Goal: Task Accomplishment & Management: Complete application form

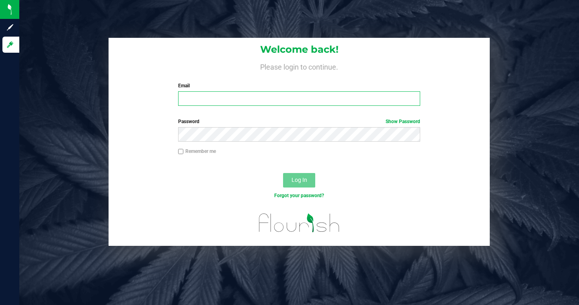
type input "[PERSON_NAME][EMAIL_ADDRESS][DOMAIN_NAME]"
click at [180, 151] on input "Remember me" at bounding box center [181, 152] width 6 height 6
checkbox input "true"
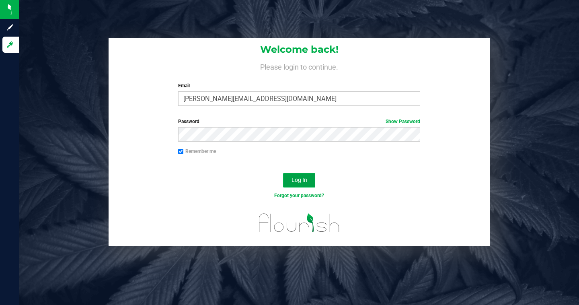
click at [305, 179] on span "Log In" at bounding box center [300, 180] width 16 height 6
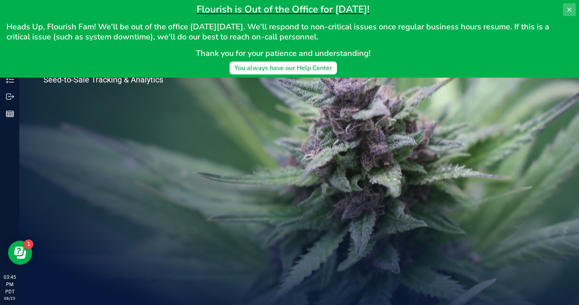
click at [572, 6] on icon at bounding box center [570, 9] width 6 height 6
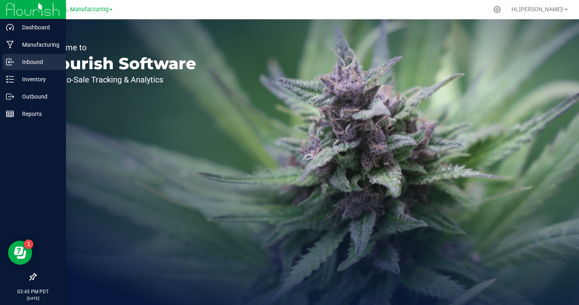
click at [19, 65] on p "Inbound" at bounding box center [38, 62] width 48 height 10
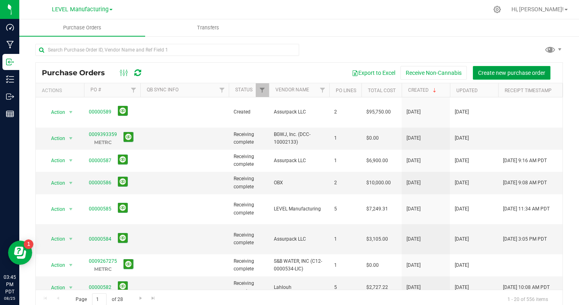
click at [496, 69] on button "Create new purchase order" at bounding box center [512, 73] width 78 height 14
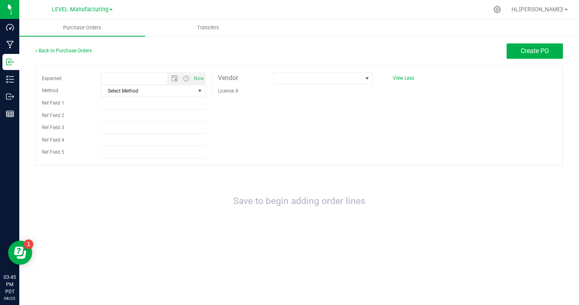
type input "[DATE] 3:45 PM"
click at [286, 80] on span at bounding box center [318, 78] width 88 height 11
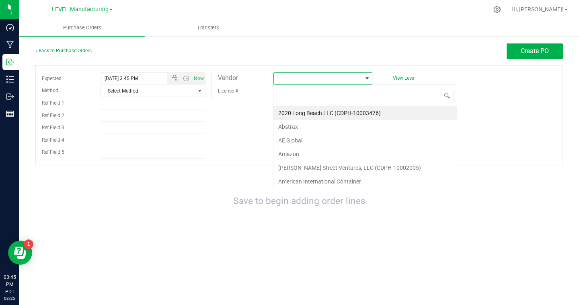
scroll to position [12, 99]
click at [304, 138] on li "AE Global" at bounding box center [366, 141] width 184 height 14
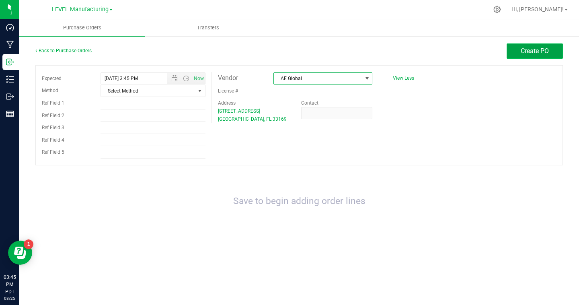
click at [554, 52] on button "Create PO" at bounding box center [535, 50] width 56 height 15
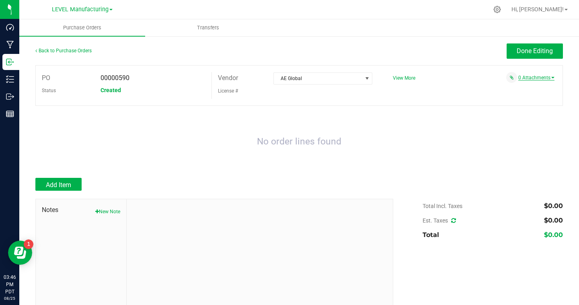
click at [546, 79] on link "0 Attachments" at bounding box center [537, 78] width 36 height 6
click at [528, 90] on button "Attach new document" at bounding box center [528, 88] width 53 height 7
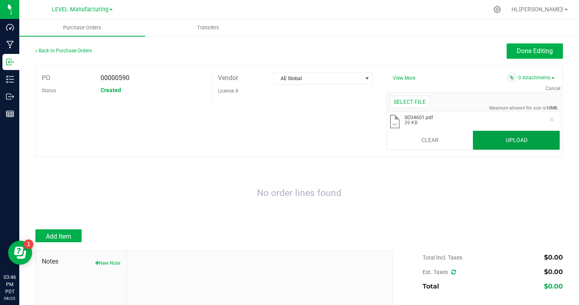
click at [536, 137] on button "Upload" at bounding box center [516, 140] width 87 height 19
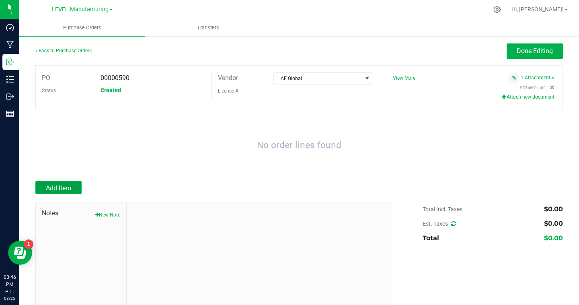
click at [58, 188] on span "Add Item" at bounding box center [58, 188] width 25 height 8
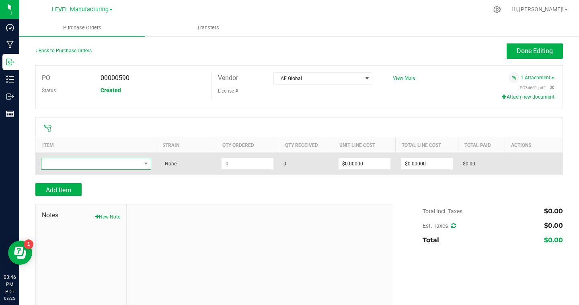
click at [76, 163] on span "NO DATA FOUND" at bounding box center [91, 163] width 100 height 11
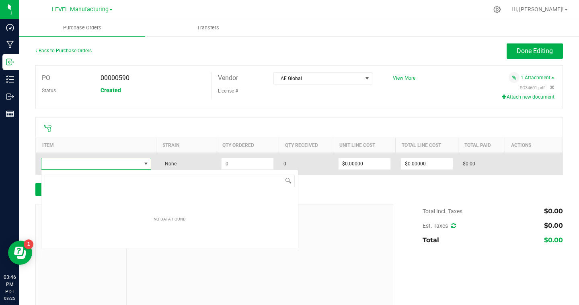
scroll to position [12, 111]
type input "f"
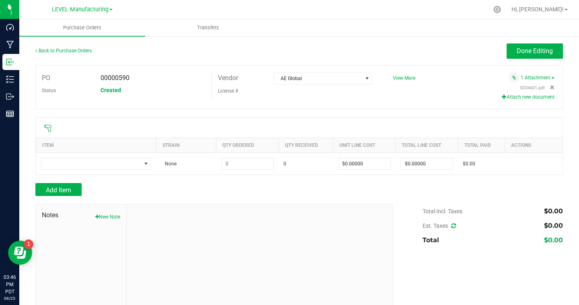
click at [210, 108] on div "PO 00000590 Status Created Vendor AE Global License # View More" at bounding box center [299, 87] width 528 height 44
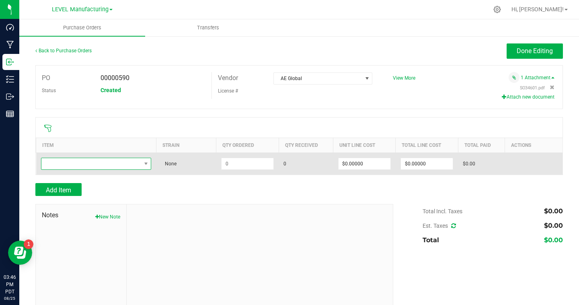
click at [137, 162] on span "NO DATA FOUND" at bounding box center [91, 163] width 100 height 11
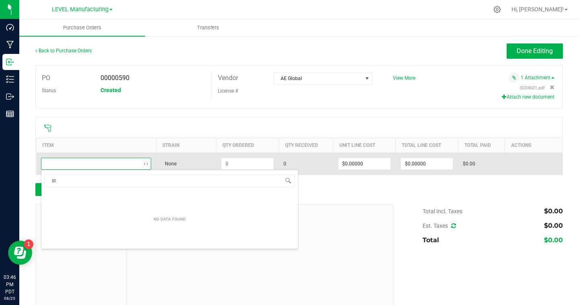
type input "s"
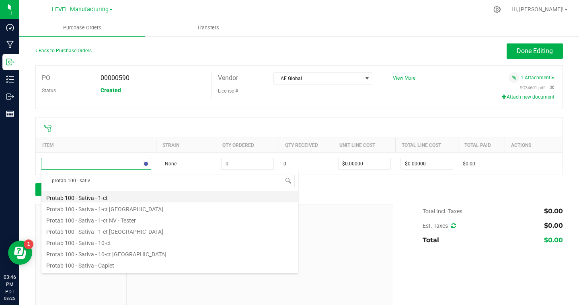
type input "protab 100 - sativa"
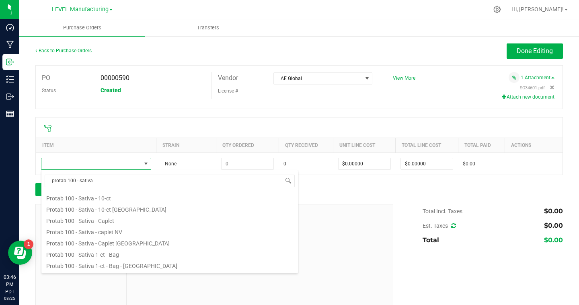
scroll to position [62, 0]
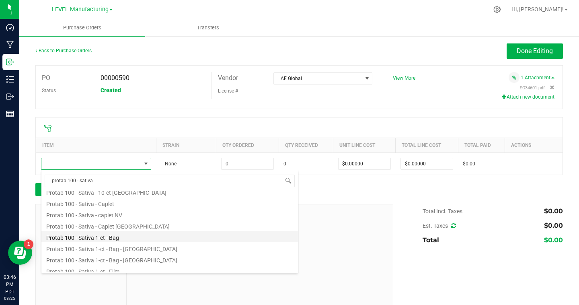
click at [126, 238] on li "Protab 100 - Sativa 1-ct - Bag" at bounding box center [169, 236] width 257 height 11
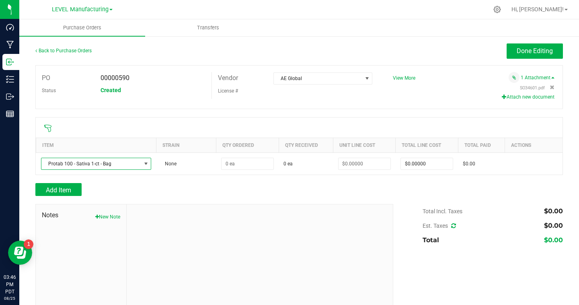
click at [208, 196] on div "Add Item" at bounding box center [211, 189] width 352 height 13
click at [68, 189] on span "Add Item" at bounding box center [58, 190] width 25 height 8
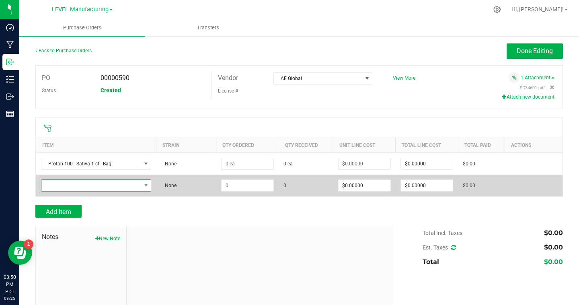
click at [129, 188] on span "NO DATA FOUND" at bounding box center [91, 185] width 100 height 11
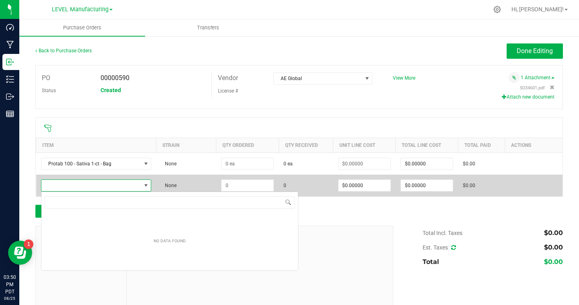
scroll to position [12, 111]
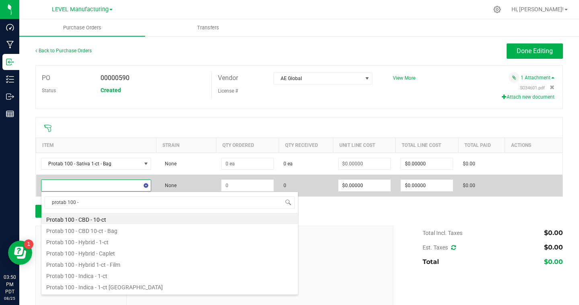
type input "protab 100 - h"
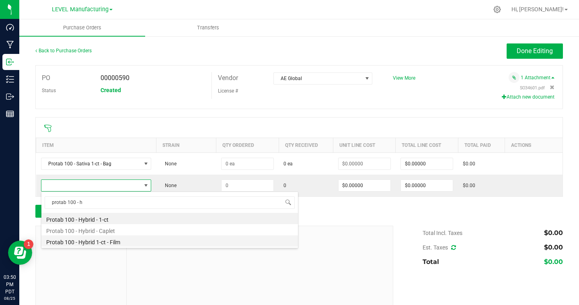
click at [118, 244] on li "Protab 100 - Hybrid 1-ct - Film" at bounding box center [169, 240] width 257 height 11
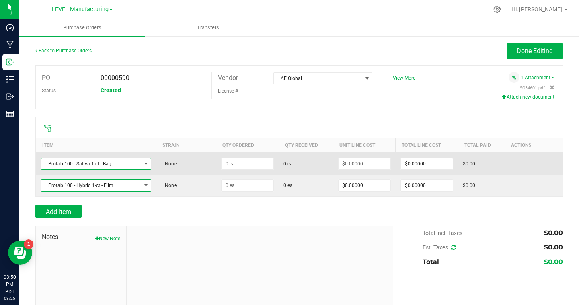
click at [147, 163] on span at bounding box center [146, 164] width 6 height 6
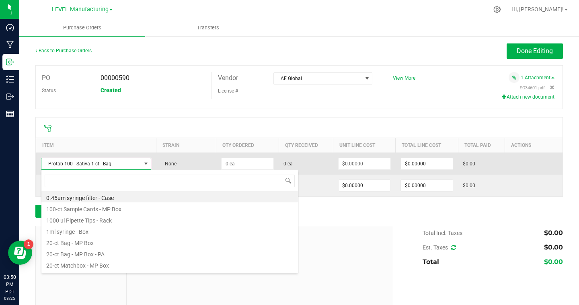
click at [127, 164] on span "Protab 100 - Sativa 1-ct - Bag" at bounding box center [91, 163] width 100 height 11
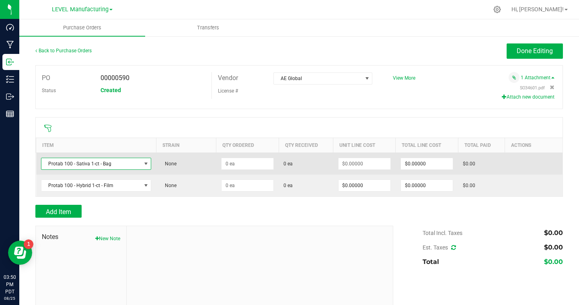
click at [127, 164] on span "Protab 100 - Sativa 1-ct - Bag" at bounding box center [91, 163] width 100 height 11
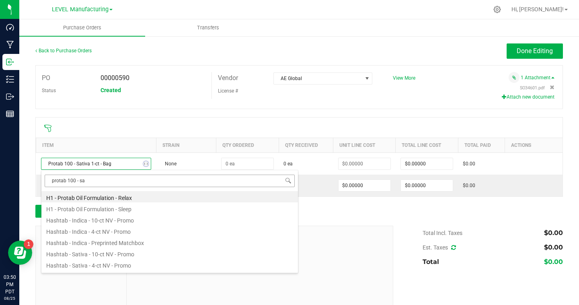
type input "protab 100 - sat"
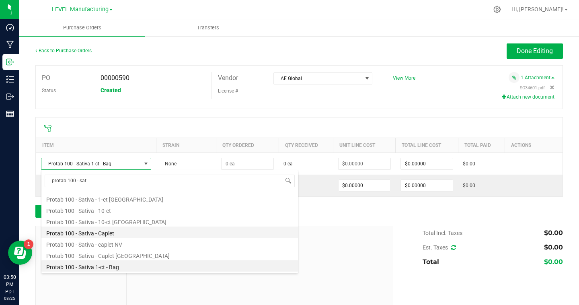
scroll to position [100, 0]
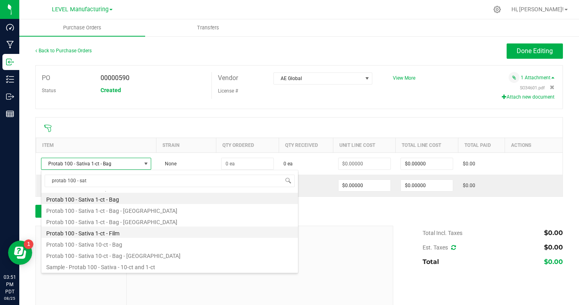
click at [119, 234] on li "Protab 100 - Sativa 1-ct - Film" at bounding box center [169, 232] width 257 height 11
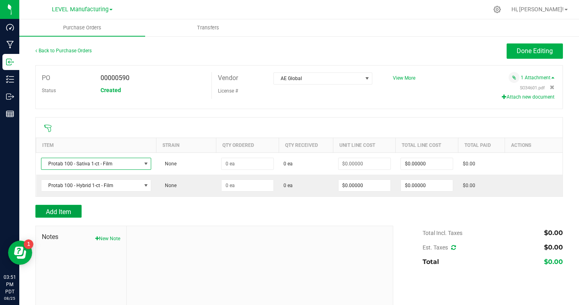
click at [76, 208] on button "Add Item" at bounding box center [58, 211] width 46 height 13
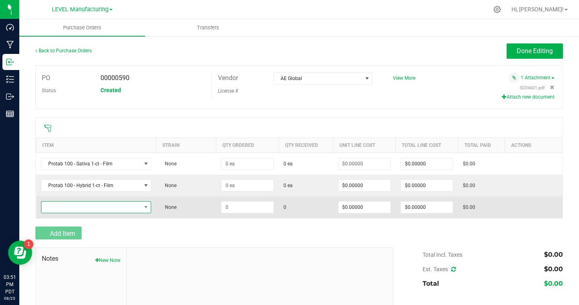
click at [79, 208] on span "NO DATA FOUND" at bounding box center [91, 207] width 100 height 11
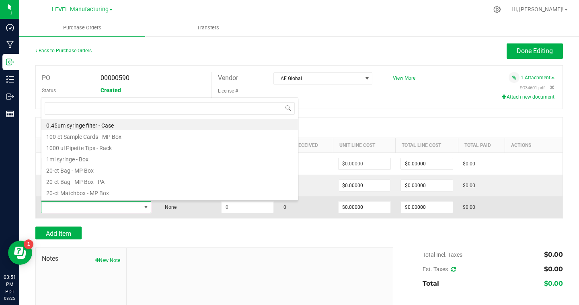
scroll to position [12, 111]
type input "protab 100 - ind"
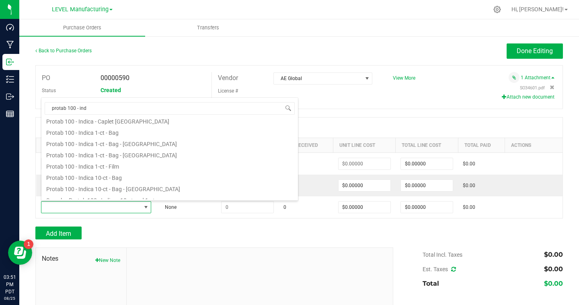
scroll to position [107, 0]
click at [119, 162] on li "Protab 100 - Indica 1-ct - Film" at bounding box center [169, 163] width 257 height 11
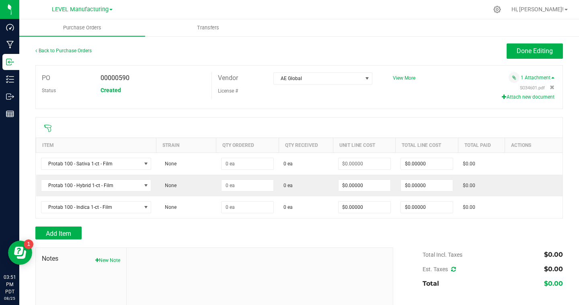
click at [184, 232] on div "Add Item" at bounding box center [211, 233] width 352 height 13
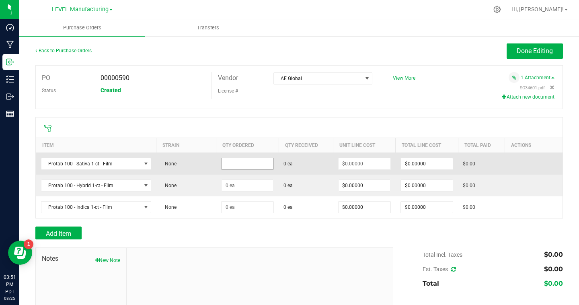
click at [231, 160] on input at bounding box center [248, 163] width 52 height 11
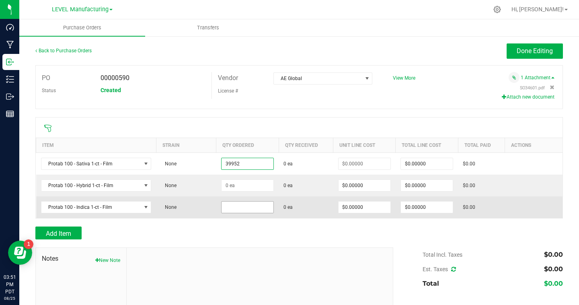
type input "39952 ea"
click at [242, 210] on input at bounding box center [248, 207] width 52 height 11
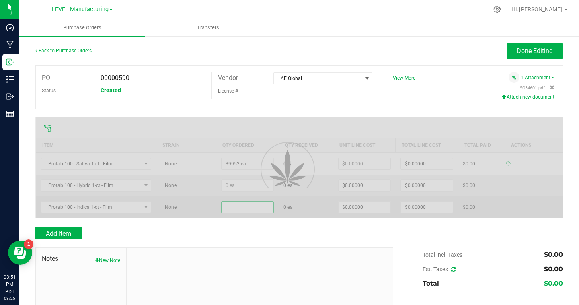
type input "$0.00000"
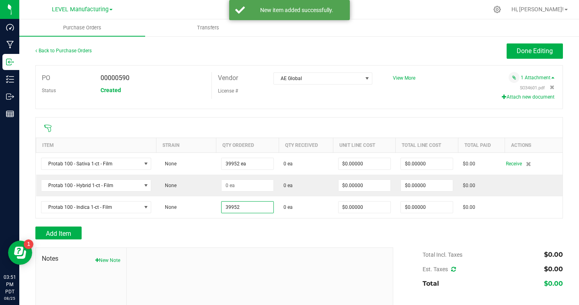
type input "39952 ea"
click at [271, 237] on div "Add Item" at bounding box center [211, 233] width 352 height 13
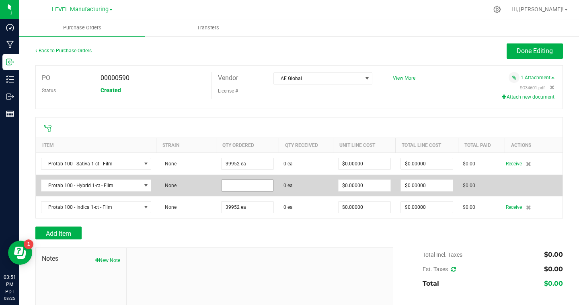
click at [250, 188] on input at bounding box center [248, 185] width 52 height 11
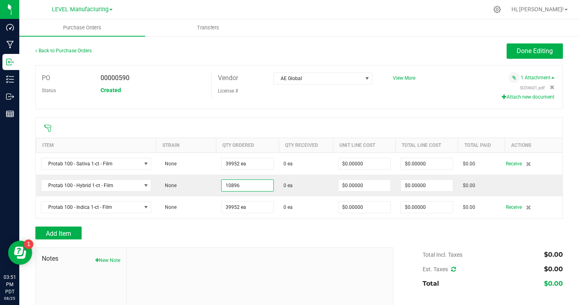
type input "10896 ea"
click at [256, 242] on div at bounding box center [299, 243] width 528 height 8
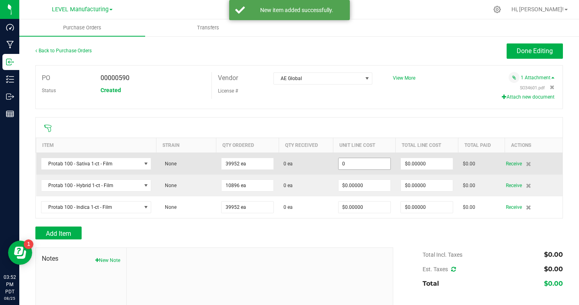
click at [368, 163] on input "0" at bounding box center [365, 163] width 52 height 11
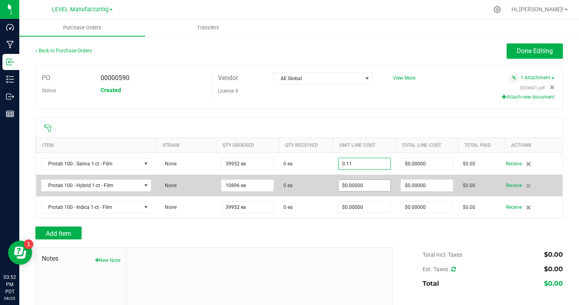
type input "$0.11000"
type input "0"
click at [372, 187] on input "0" at bounding box center [365, 185] width 52 height 11
type input "39952"
type input "$4,394.72000"
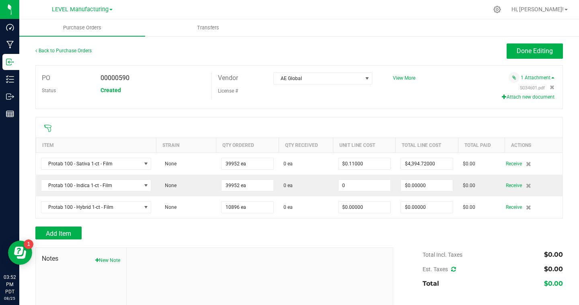
click at [372, 187] on input "0" at bounding box center [365, 185] width 52 height 11
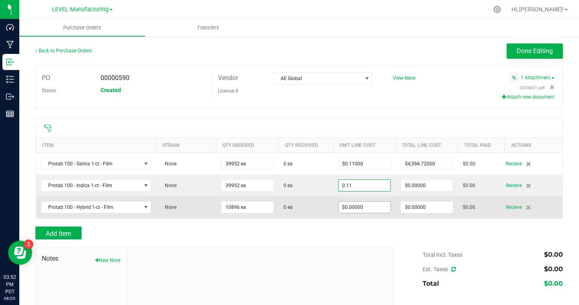
type input "$0.11000"
type input "0"
click at [361, 210] on input "0" at bounding box center [365, 207] width 52 height 11
type input "39952"
type input "$4,394.72000"
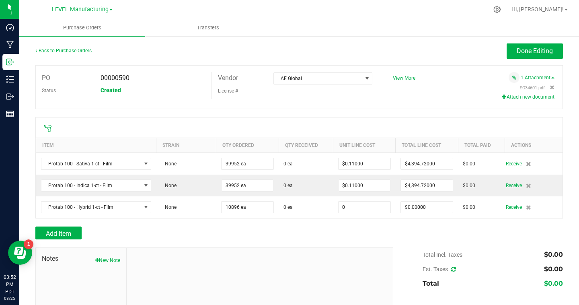
click at [361, 210] on input "0" at bounding box center [365, 207] width 52 height 11
type input "$0.11000"
click at [367, 235] on div "Add Item" at bounding box center [211, 233] width 352 height 13
type input "10896"
type input "$1,198.56000"
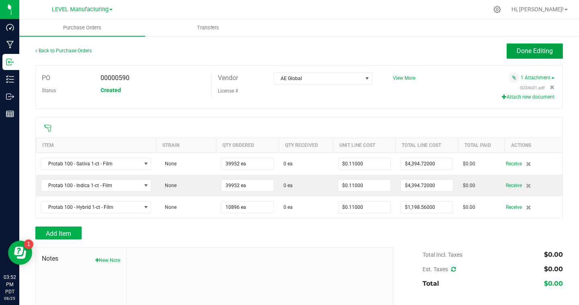
click at [532, 49] on span "Done Editing" at bounding box center [535, 51] width 36 height 8
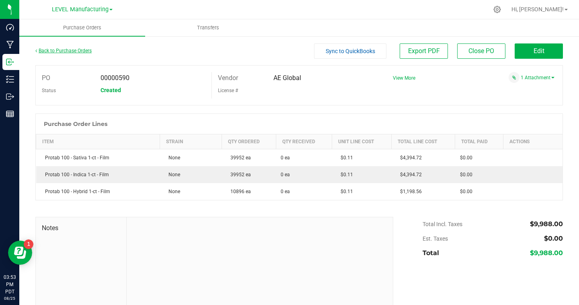
click at [56, 51] on link "Back to Purchase Orders" at bounding box center [63, 51] width 56 height 6
